Goal: Task Accomplishment & Management: Manage account settings

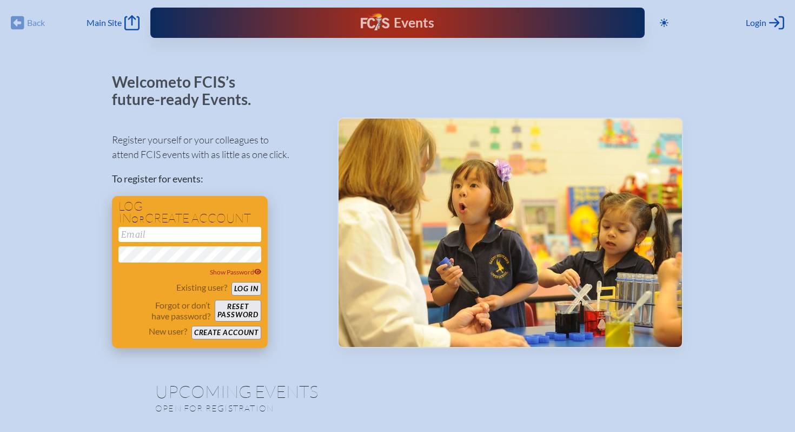
type input "[EMAIL_ADDRESS][DOMAIN_NAME]"
click at [242, 290] on button "Log in" at bounding box center [247, 289] width 30 height 14
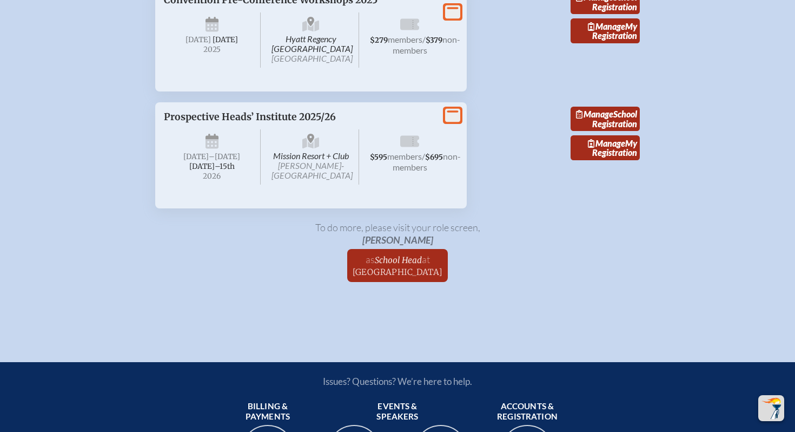
scroll to position [2258, 0]
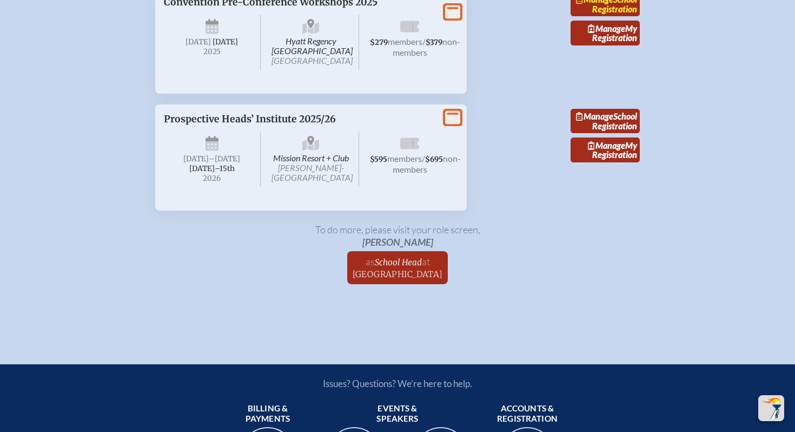
click at [603, 17] on link "Manage School Registration" at bounding box center [605, 4] width 69 height 25
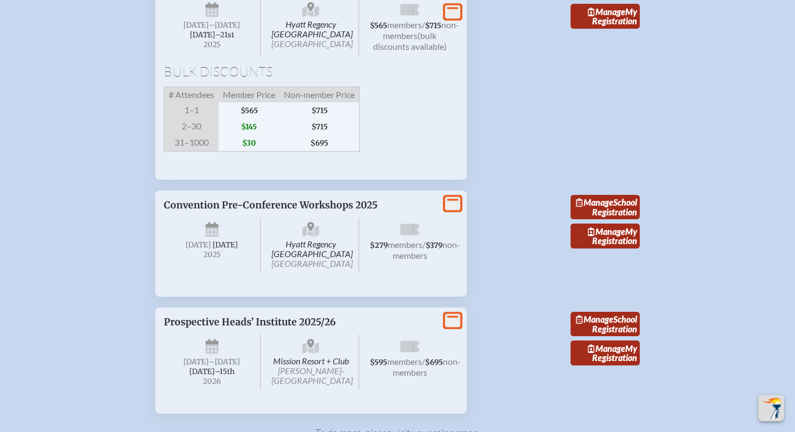
scroll to position [2050, 0]
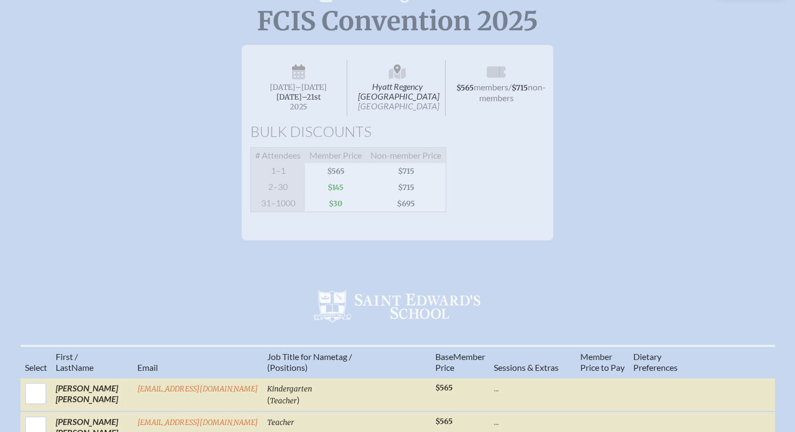
scroll to position [120, 0]
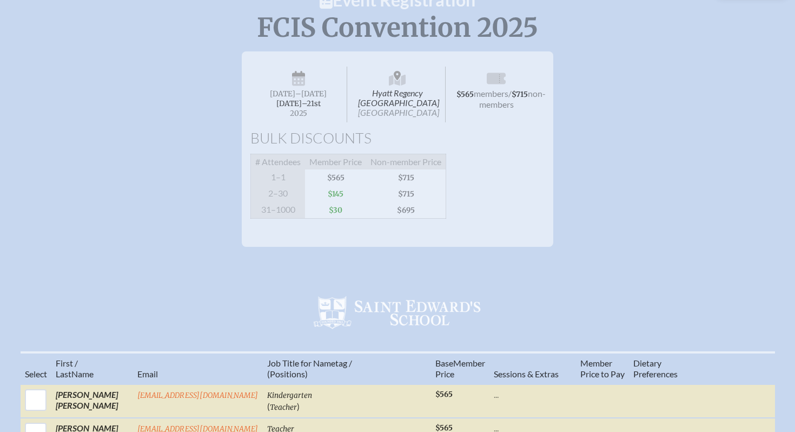
click at [410, 186] on span "$715" at bounding box center [406, 177] width 80 height 16
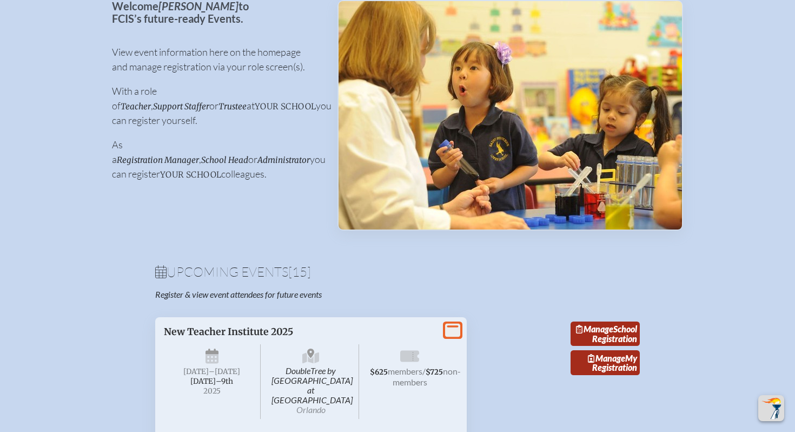
scroll to position [2050, 0]
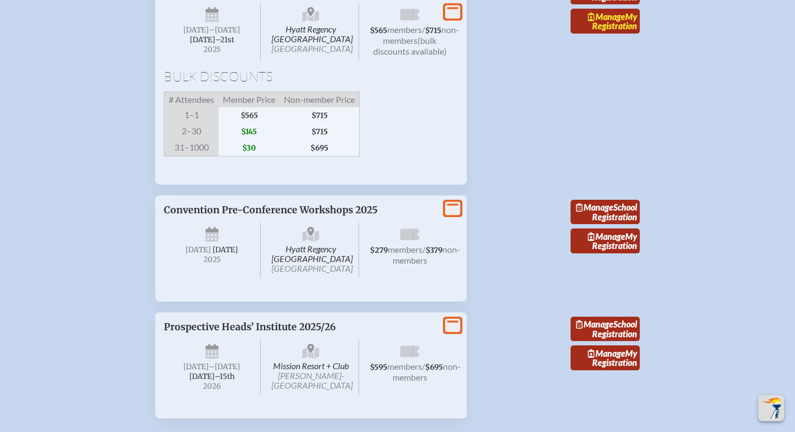
click at [616, 22] on span "Manage" at bounding box center [606, 16] width 37 height 10
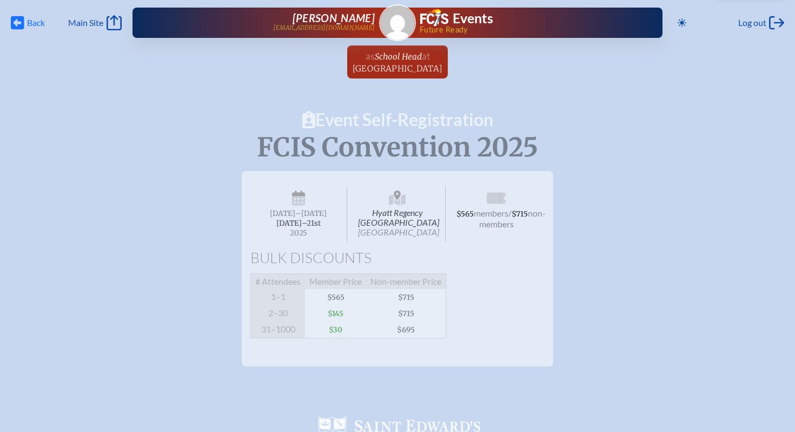
click at [22, 22] on icon at bounding box center [18, 23] width 14 height 14
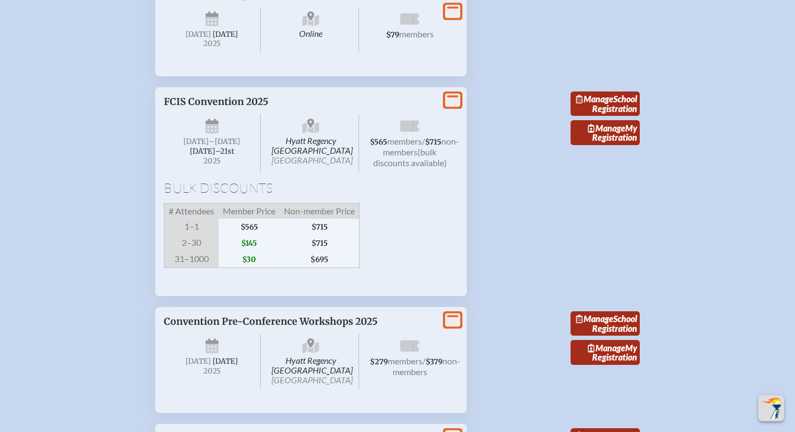
scroll to position [1553, 0]
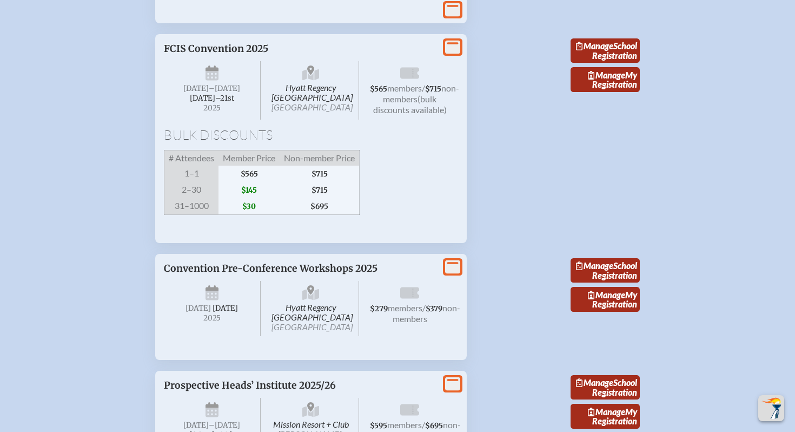
scroll to position [2022, 0]
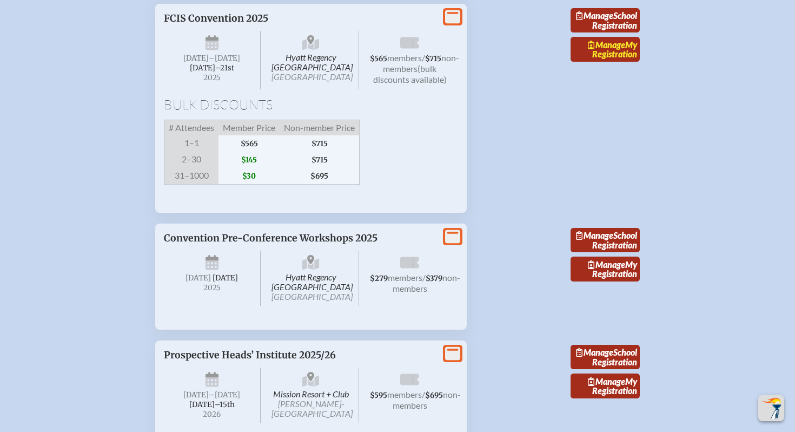
click at [604, 62] on link "Manage My Registration" at bounding box center [605, 49] width 69 height 25
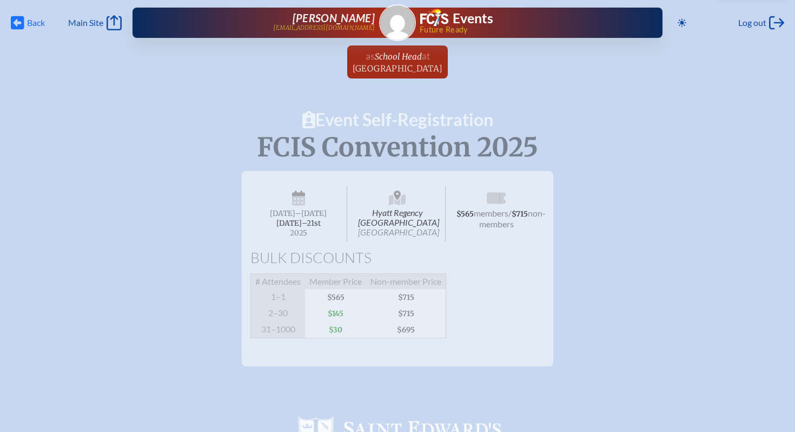
click at [32, 26] on span "Back" at bounding box center [36, 22] width 18 height 11
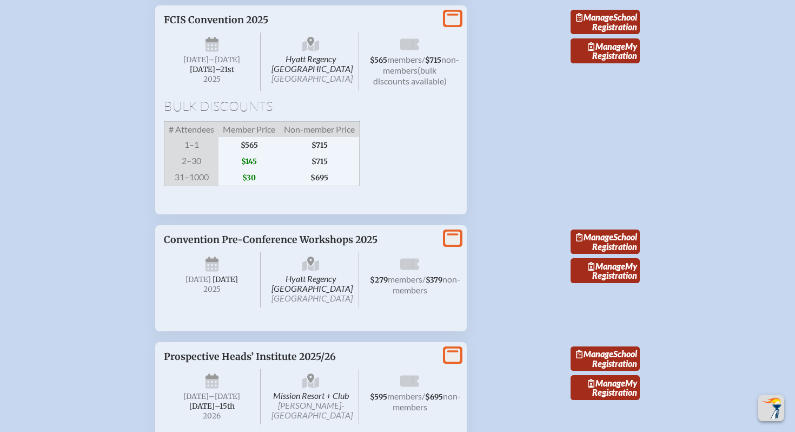
scroll to position [2007, 0]
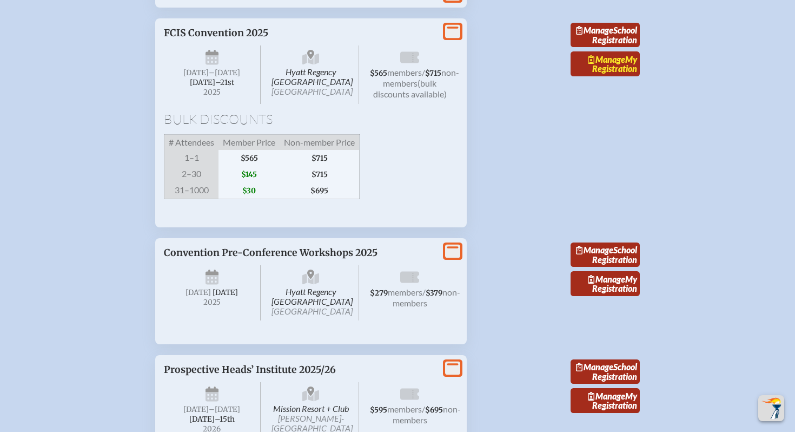
click at [610, 64] on span "Manage" at bounding box center [606, 59] width 37 height 10
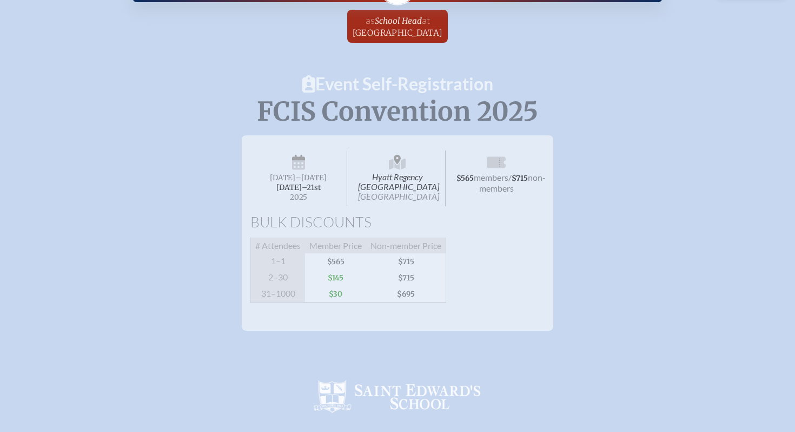
scroll to position [58, 0]
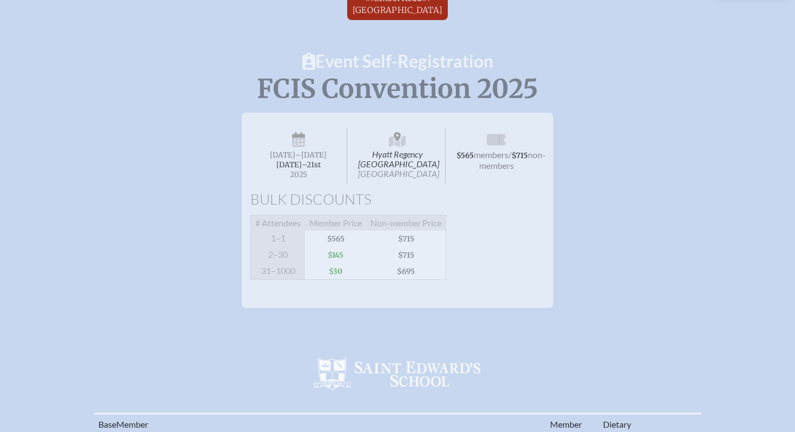
click at [413, 166] on span "Hyatt Regency Jacksonville Riverfront Jacksonville" at bounding box center [398, 156] width 97 height 56
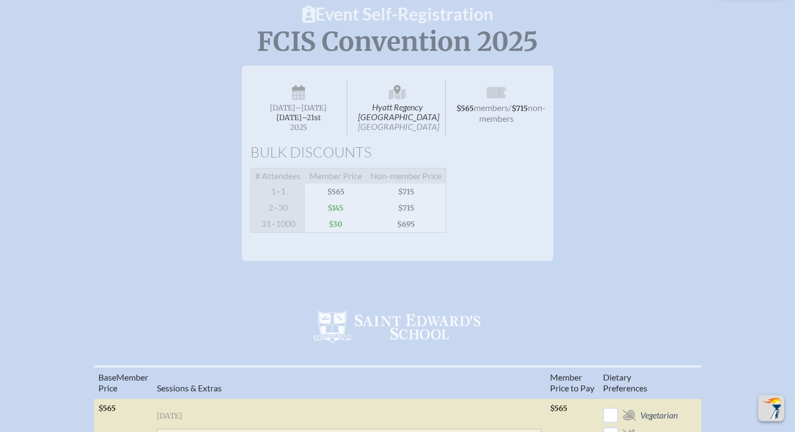
scroll to position [0, 0]
